Goal: Task Accomplishment & Management: Complete application form

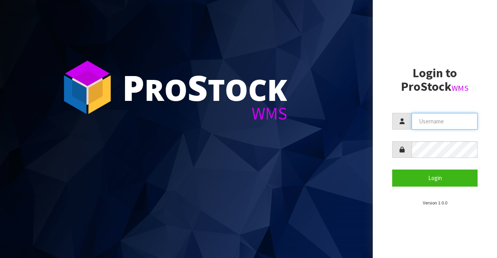
click at [416, 120] on input "text" at bounding box center [445, 121] width 66 height 17
type input "BIGGAME"
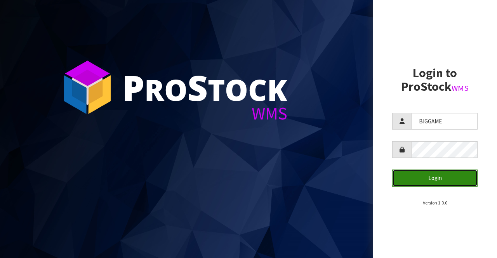
click at [405, 177] on button "Login" at bounding box center [434, 178] width 85 height 17
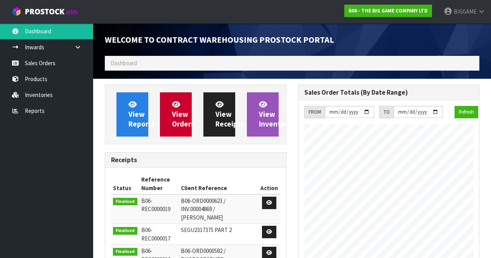
scroll to position [318, 193]
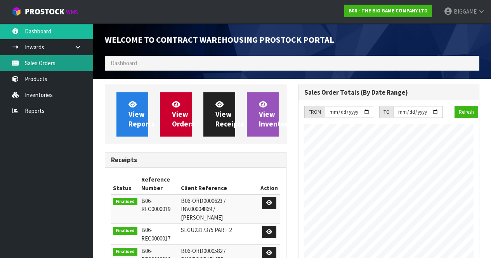
click at [50, 62] on link "Sales Orders" at bounding box center [46, 63] width 93 height 16
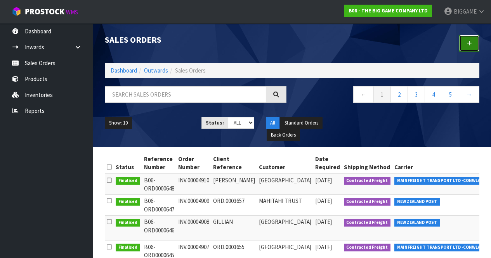
click at [470, 40] on link at bounding box center [469, 43] width 20 height 17
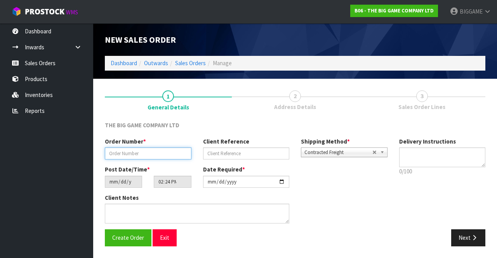
click at [176, 152] on input "text" at bounding box center [148, 154] width 87 height 12
type input "INV.00004911"
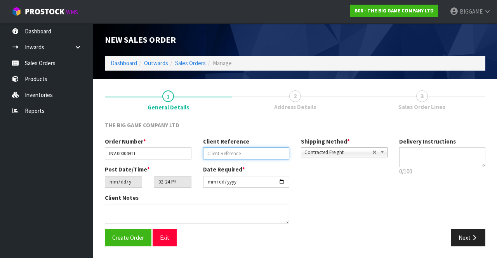
click at [235, 153] on input "text" at bounding box center [246, 154] width 87 height 12
type input "ORD.0003665"
click at [472, 238] on icon "button" at bounding box center [474, 238] width 7 height 6
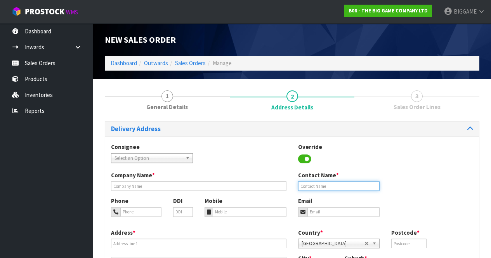
click at [338, 186] on input "text" at bounding box center [339, 186] width 82 height 10
type input "[PERSON_NAME]"
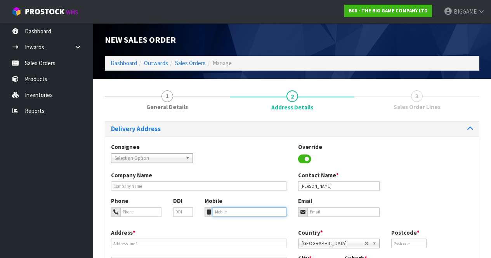
click at [238, 212] on input "tel" at bounding box center [250, 212] width 74 height 10
type input "0276005892"
click at [310, 209] on input "email" at bounding box center [344, 212] width 73 height 10
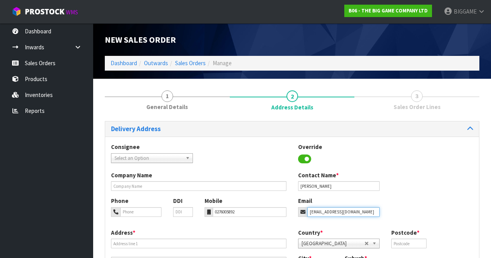
type input "[EMAIL_ADDRESS][DOMAIN_NAME]"
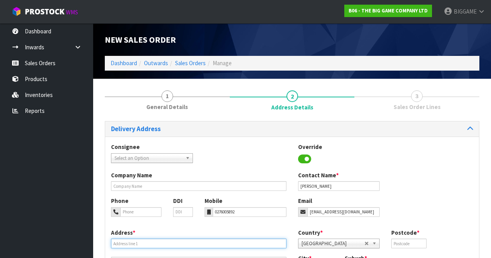
click at [153, 243] on input "text" at bounding box center [199, 244] width 176 height 10
type input "[STREET_ADDRESS][PERSON_NAME]"
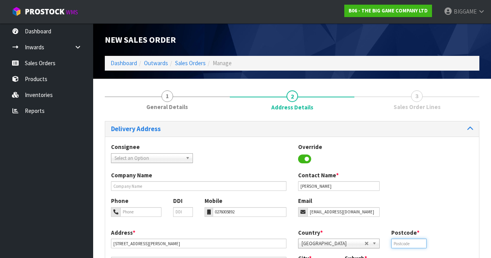
click at [397, 244] on input "text" at bounding box center [408, 244] width 35 height 10
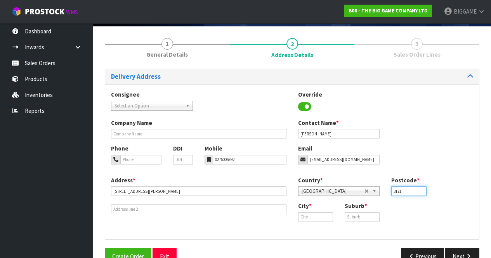
scroll to position [56, 0]
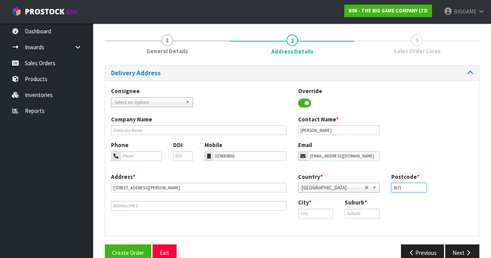
type input "3171"
click at [327, 213] on input "text" at bounding box center [315, 214] width 35 height 10
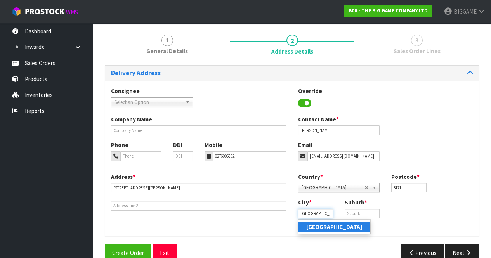
type input "[GEOGRAPHIC_DATA]"
click at [318, 225] on strong "[GEOGRAPHIC_DATA]" at bounding box center [334, 226] width 56 height 7
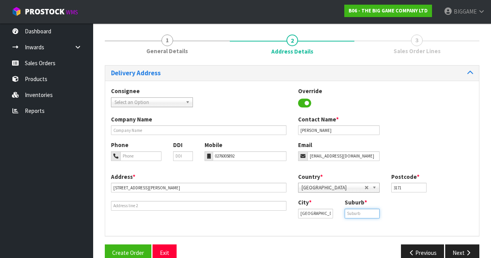
click at [349, 211] on input "text" at bounding box center [362, 214] width 35 height 10
type input "PYES PA"
click at [457, 250] on button "Next" at bounding box center [462, 253] width 34 height 17
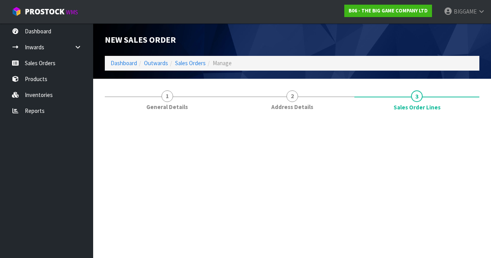
scroll to position [0, 0]
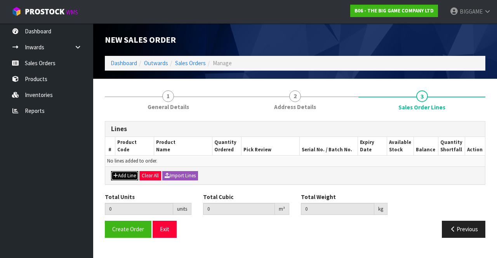
click at [128, 176] on button "Add Line" at bounding box center [124, 175] width 27 height 9
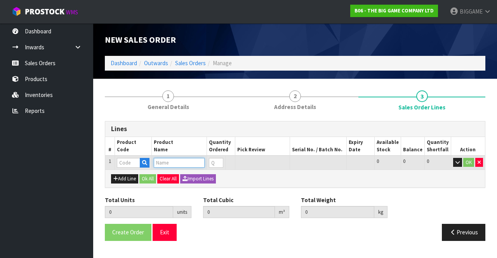
click at [172, 163] on input "text" at bounding box center [179, 163] width 51 height 10
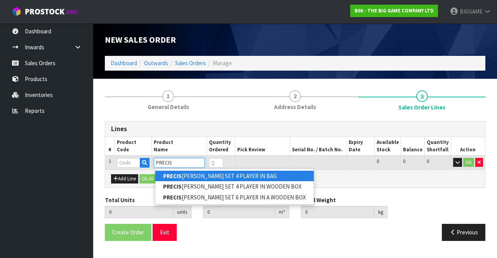
type input "PRECIS"
click at [191, 174] on link "PRECIS [PERSON_NAME] SET 4 PLAYER IN BAG" at bounding box center [234, 176] width 158 height 10
type input "PRECISION CROQUET SET 4 PLAYER IN BAG"
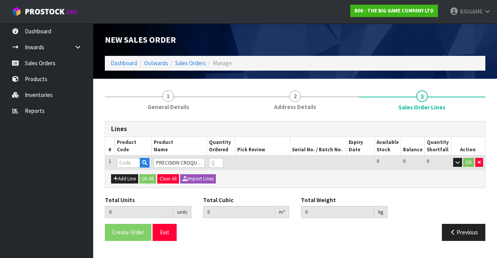
type input "0.000000"
type input "0.000"
type input "BS13105-4BAG"
type input "0"
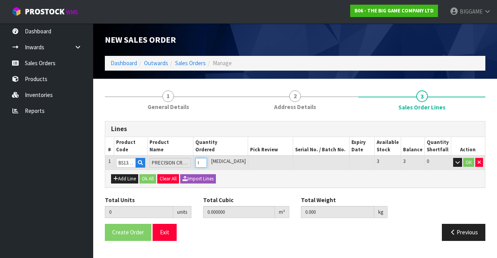
type input "1"
type input "0.056628"
type input "15"
type input "1"
click at [207, 161] on input "1" at bounding box center [200, 163] width 11 height 10
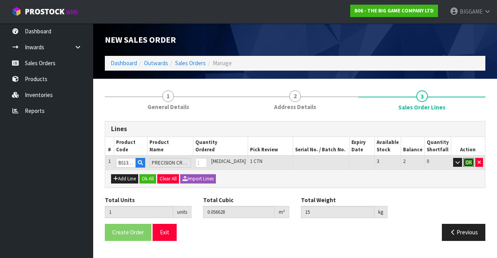
click at [467, 160] on button "OK" at bounding box center [468, 162] width 11 height 9
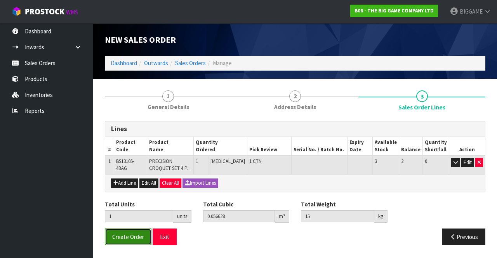
click at [139, 234] on span "Create Order" at bounding box center [128, 236] width 32 height 7
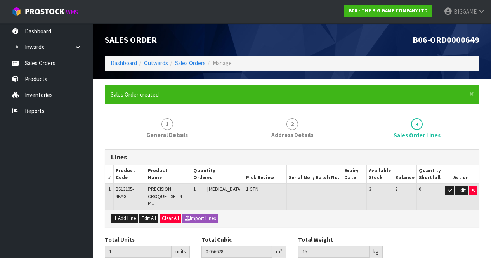
scroll to position [27, 0]
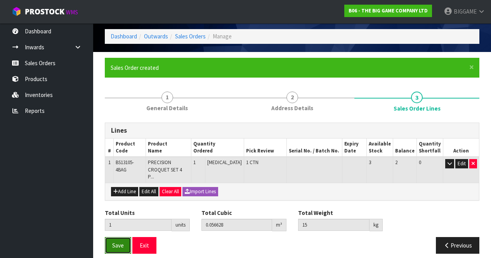
click at [110, 237] on button "Save" at bounding box center [118, 245] width 26 height 17
click at [123, 242] on span "Save" at bounding box center [118, 245] width 12 height 7
click at [117, 242] on span "Save" at bounding box center [118, 245] width 12 height 7
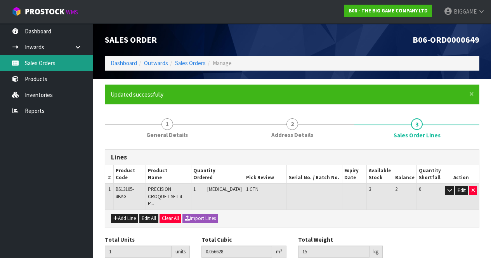
click at [56, 63] on link "Sales Orders" at bounding box center [46, 63] width 93 height 16
